Goal: Go to known website: Go to known website

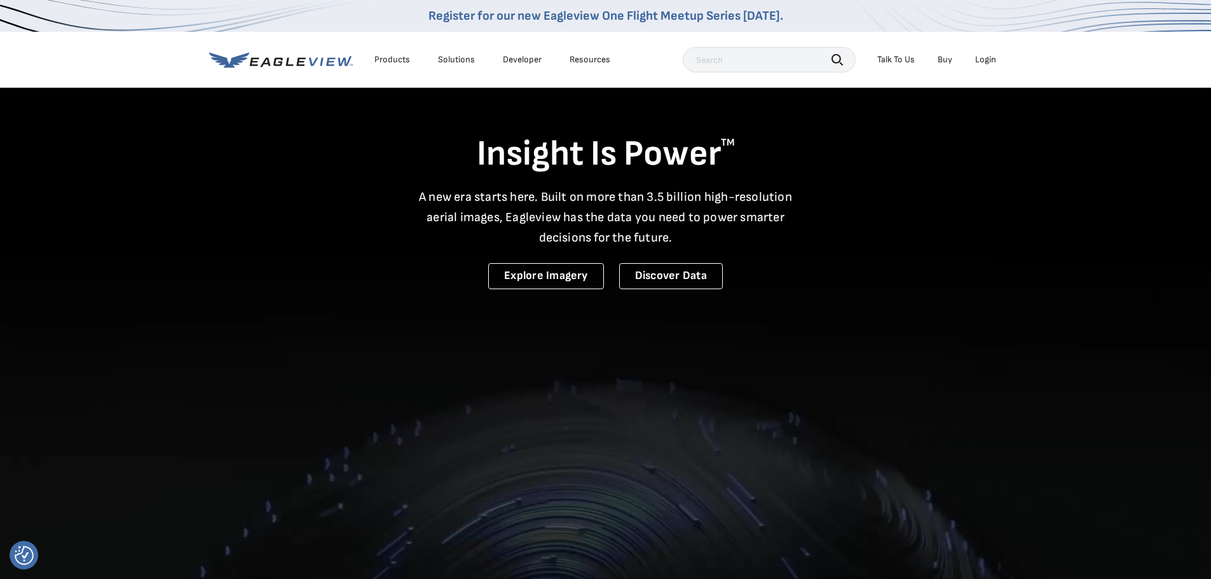
click at [991, 58] on div "Login" at bounding box center [985, 59] width 21 height 11
click at [0, 0] on link "MyEagleview" at bounding box center [0, 0] width 0 height 0
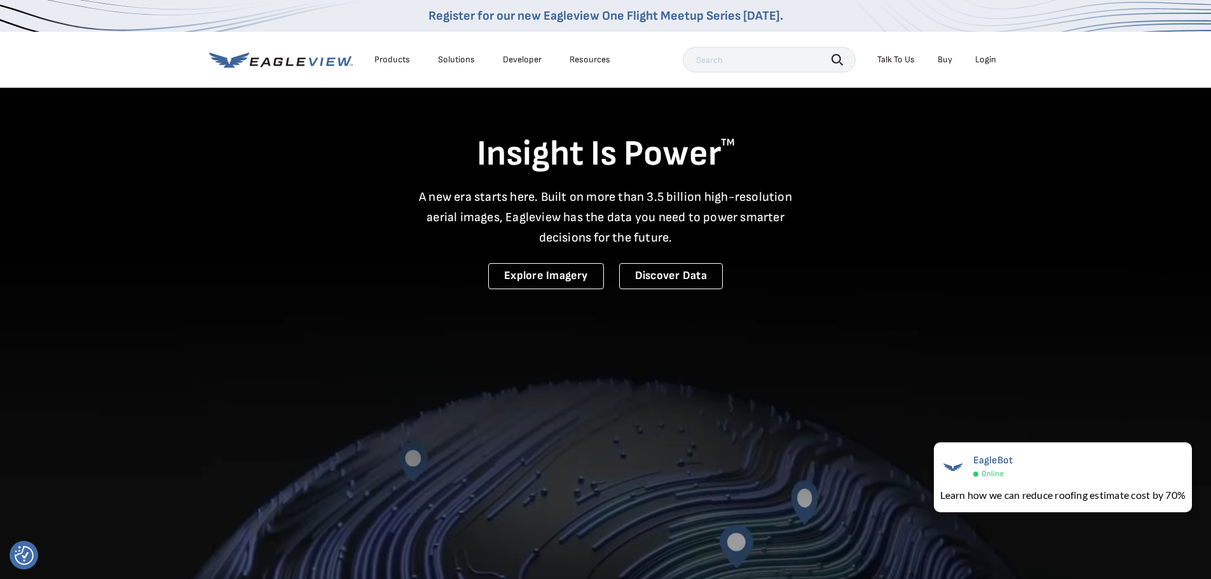
click at [990, 57] on div "Login" at bounding box center [985, 59] width 21 height 11
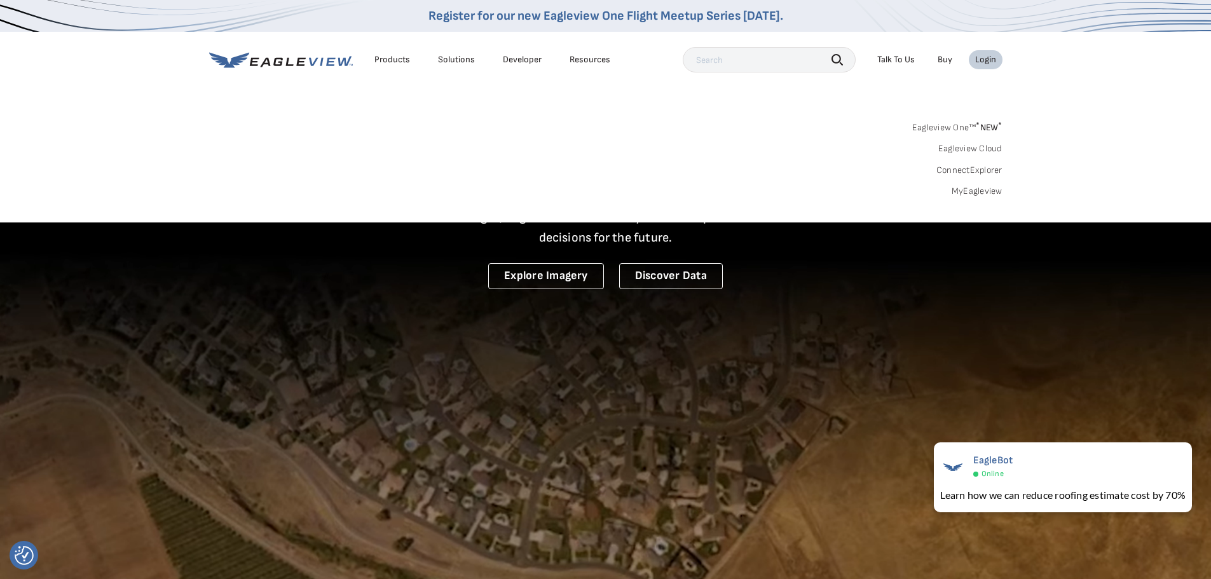
click at [983, 189] on link "MyEagleview" at bounding box center [976, 191] width 51 height 11
